Goal: Task Accomplishment & Management: Complete application form

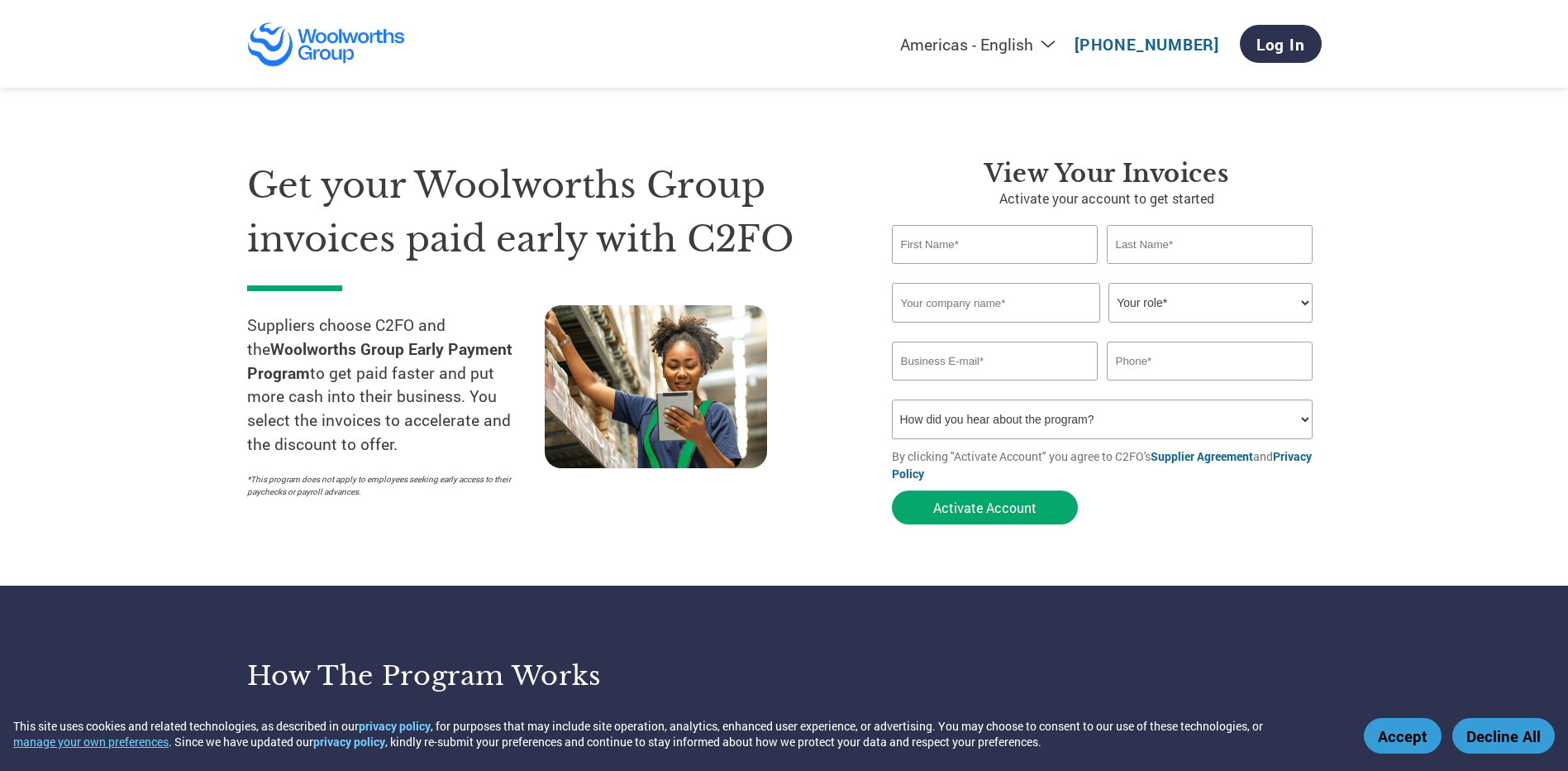
click at [964, 245] on input "text" at bounding box center [994, 244] width 206 height 39
type input "Belinda"
type input "Jalalaty"
type input "FiveStar Party Co"
type input "belinda@fivestarpartyco.com.au"
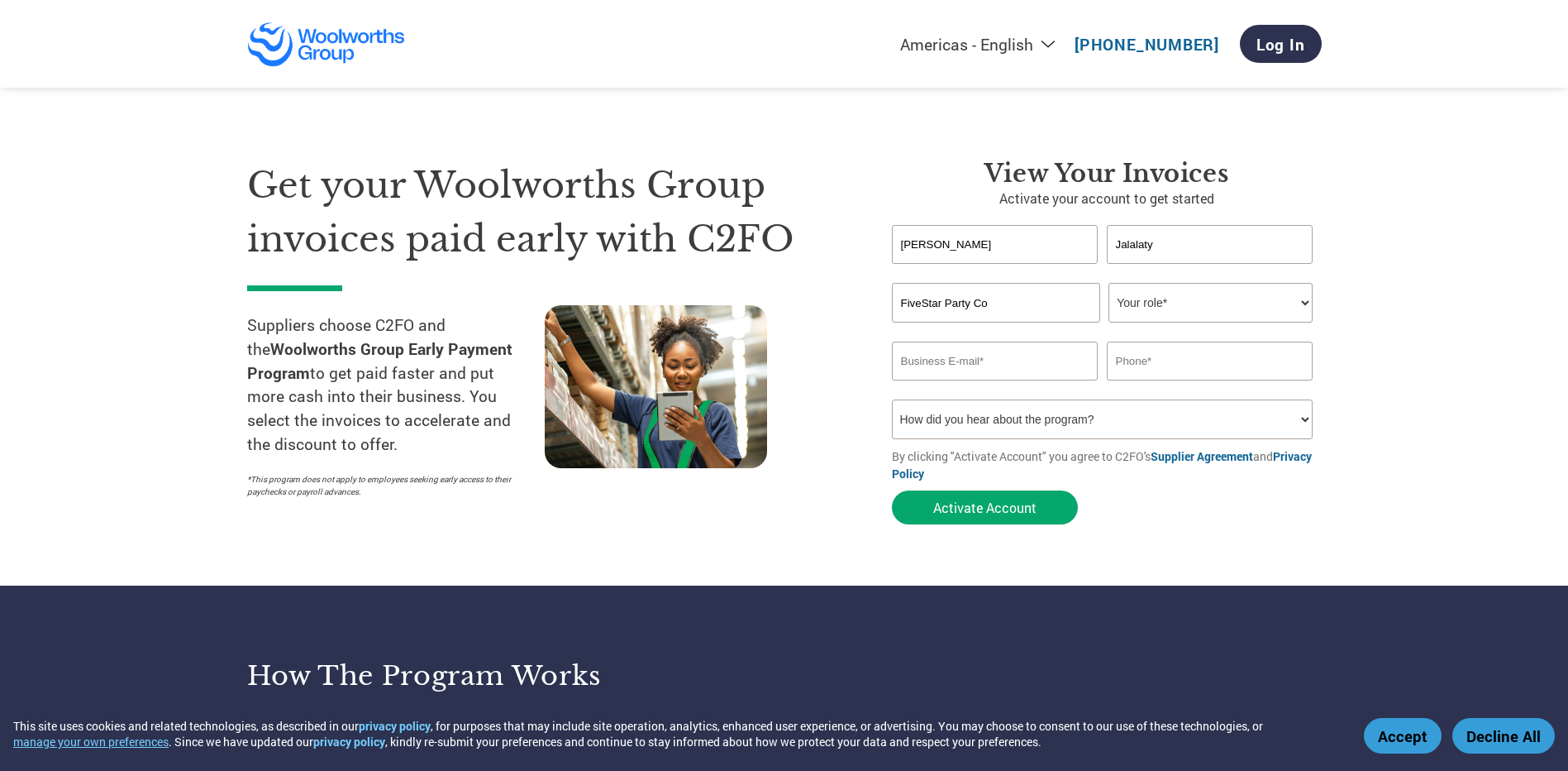
type input "0428024983"
click at [1198, 306] on select "Your role* CFO Controller Credit Manager Finance Director Treasurer CEO Preside…" at bounding box center [1210, 303] width 204 height 40
select select "ACCOUNTING"
click at [1108, 283] on select "Your role* CFO Controller Credit Manager Finance Director Treasurer CEO Preside…" at bounding box center [1210, 303] width 204 height 40
click at [1123, 436] on select "How did you hear about the program? Received a letter Email Social Media Online…" at bounding box center [1102, 419] width 422 height 40
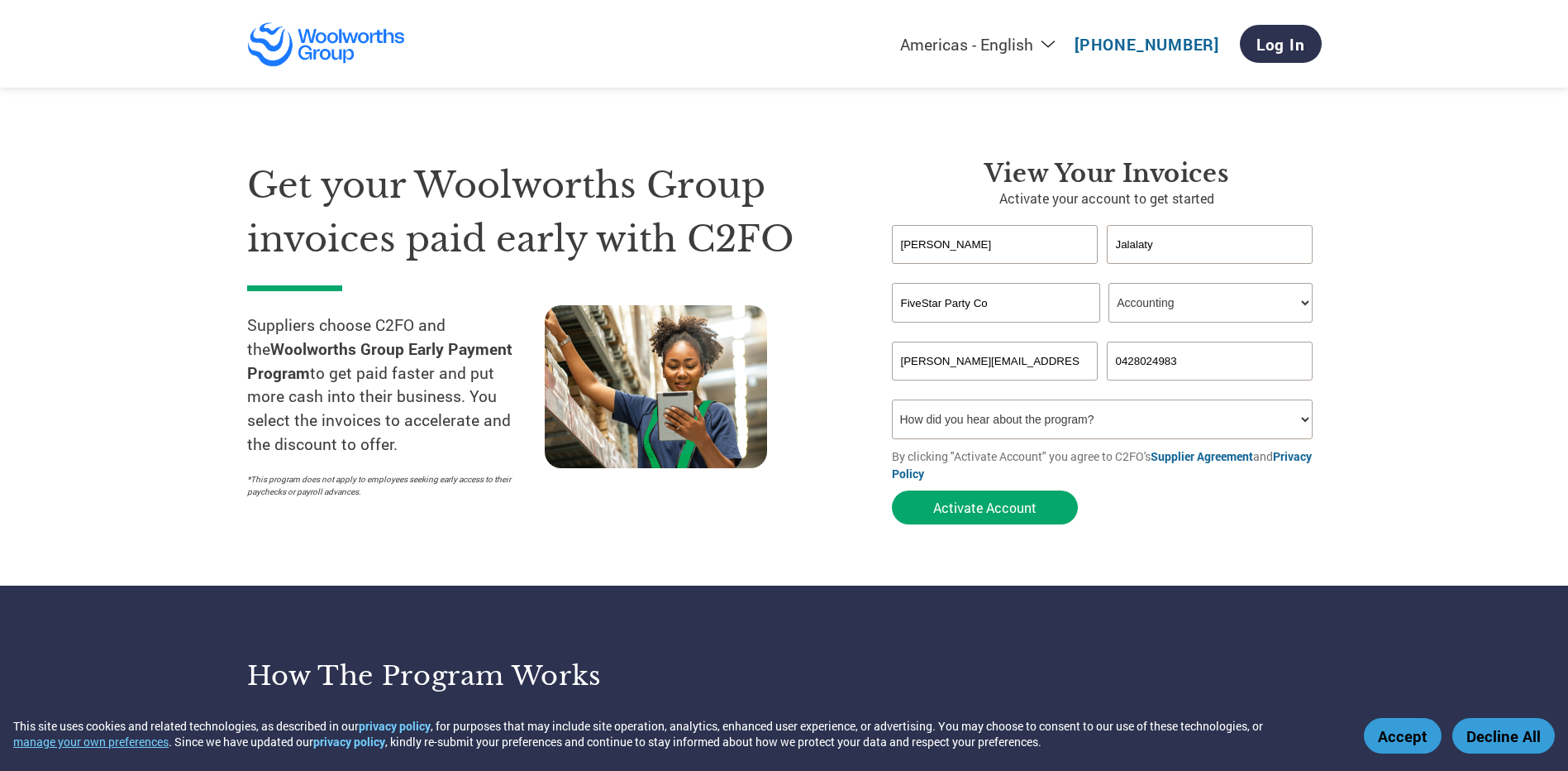
select select "Email"
click at [892, 399] on select "How did you hear about the program? Received a letter Email Social Media Online…" at bounding box center [1102, 419] width 422 height 40
click at [1196, 458] on link "Supplier Agreement" at bounding box center [1202, 456] width 103 height 16
click at [964, 415] on select "How did you hear about the program? Received a letter Email Social Media Online…" at bounding box center [1102, 419] width 422 height 40
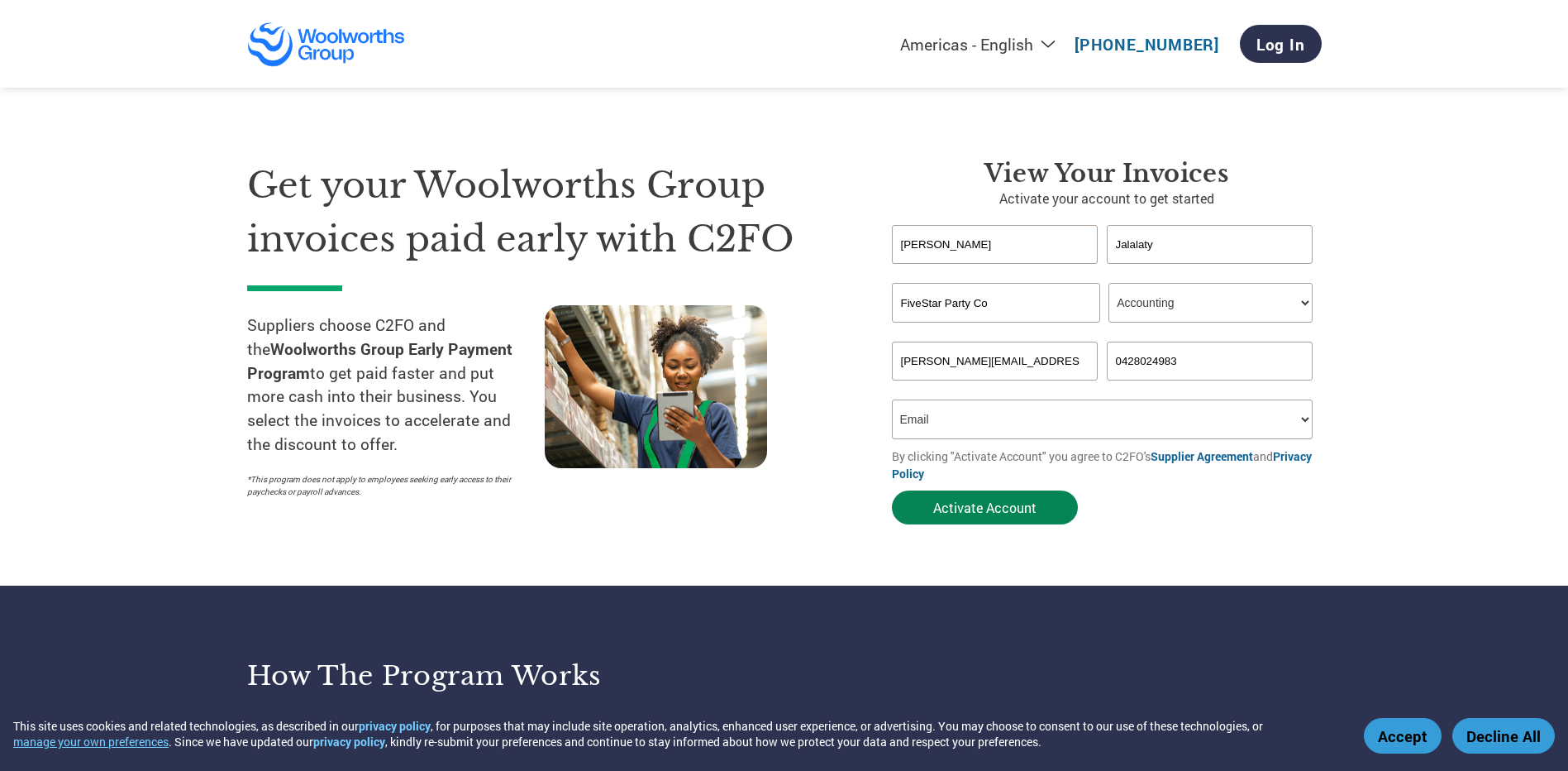
click at [977, 507] on button "Activate Account" at bounding box center [984, 507] width 186 height 34
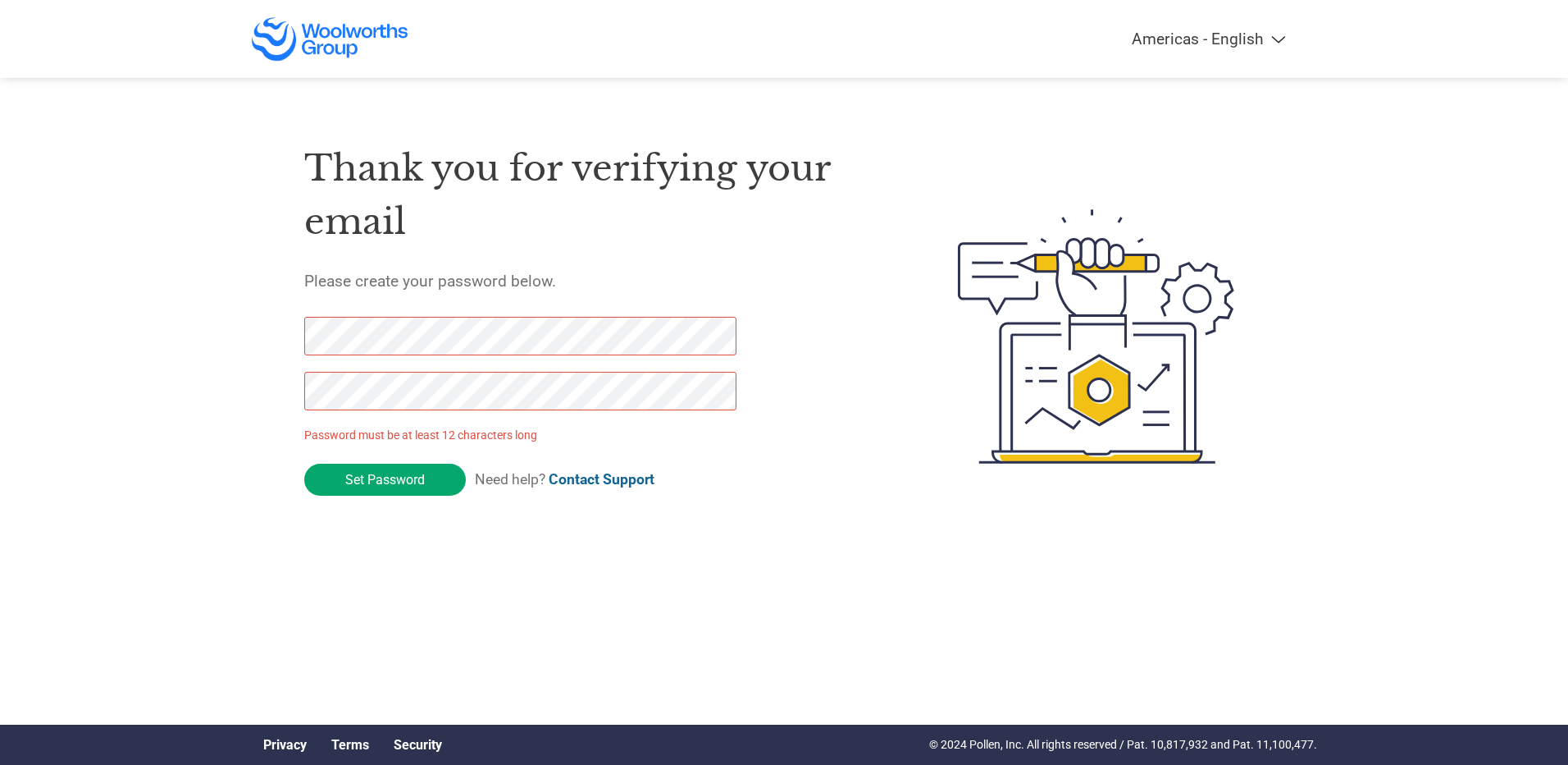
drag, startPoint x: 396, startPoint y: 477, endPoint x: 290, endPoint y: 339, distance: 174.0
click at [290, 339] on div "Thank you for verifying your email Please create your password below. Password …" at bounding box center [784, 336] width 1066 height 435
click at [393, 484] on input "Set Password" at bounding box center [385, 479] width 161 height 32
